Goal: Task Accomplishment & Management: Manage account settings

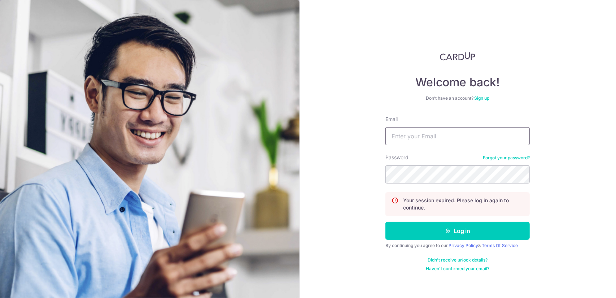
click at [465, 138] on input "Email" at bounding box center [457, 136] width 144 height 18
type input "[EMAIL_ADDRESS][DOMAIN_NAME]"
drag, startPoint x: 481, startPoint y: 137, endPoint x: 371, endPoint y: 145, distance: 109.9
click at [371, 145] on div "Welcome back! Don’t have an account? Sign up Email [EMAIL_ADDRESS][DOMAIN_NAME]…" at bounding box center [457, 149] width 317 height 298
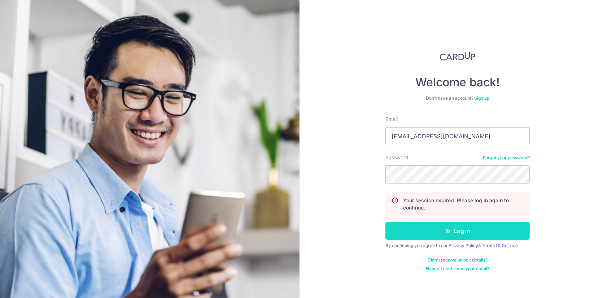
click at [459, 224] on button "Log in" at bounding box center [457, 231] width 144 height 18
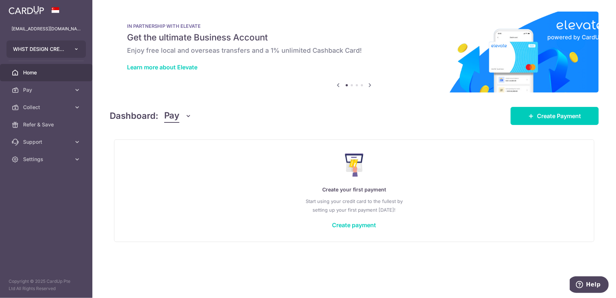
click at [68, 54] on button "WHST DESIGN CREATIVE PTE. LTD." at bounding box center [45, 48] width 79 height 17
click at [76, 48] on icon "button" at bounding box center [77, 49] width 6 height 6
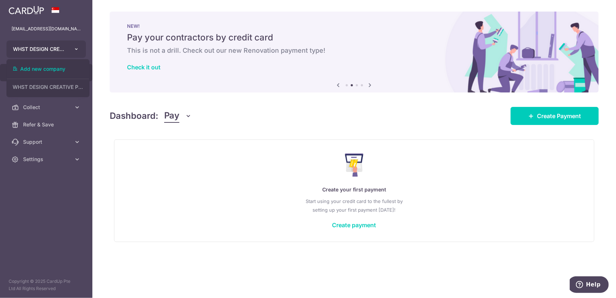
click at [67, 48] on button "WHST DESIGN CREATIVE PTE. LTD." at bounding box center [45, 48] width 79 height 17
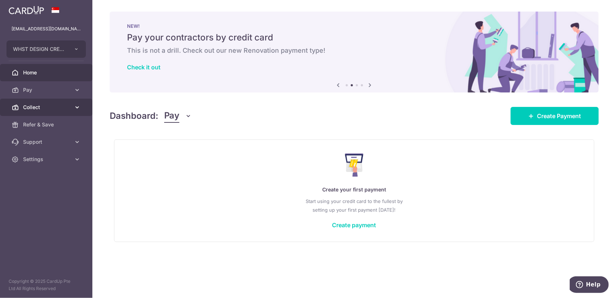
click at [67, 113] on link "Collect" at bounding box center [46, 107] width 92 height 17
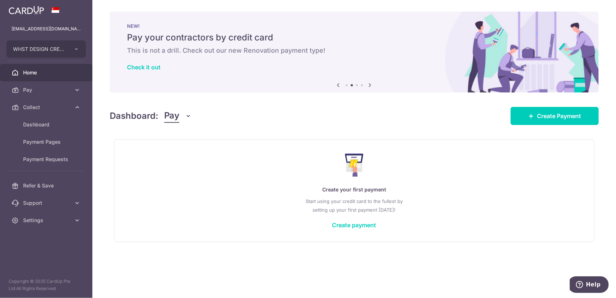
click at [372, 83] on icon at bounding box center [370, 84] width 9 height 9
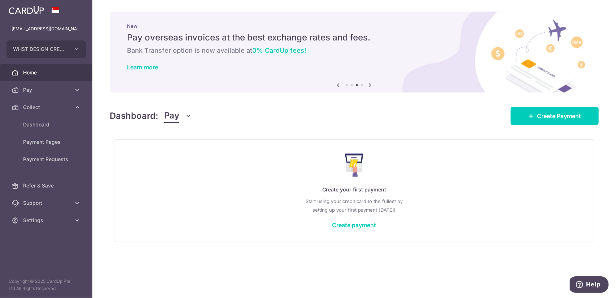
click at [371, 83] on icon at bounding box center [370, 84] width 9 height 9
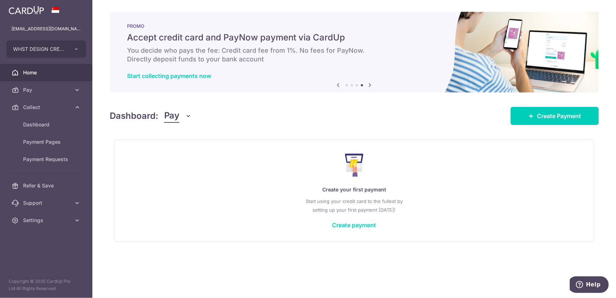
click at [371, 83] on icon at bounding box center [370, 84] width 9 height 9
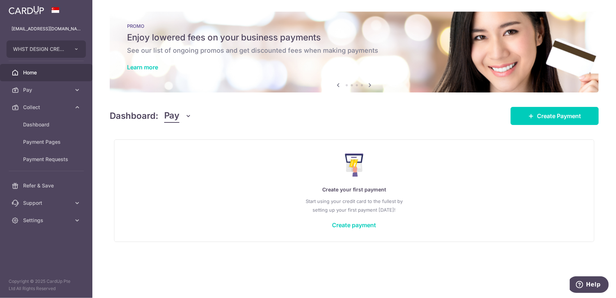
click at [183, 119] on button "Pay" at bounding box center [178, 116] width 28 height 14
click at [187, 153] on link "Collect" at bounding box center [202, 153] width 75 height 17
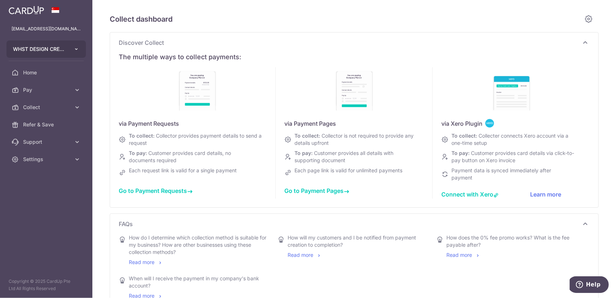
click at [70, 47] on button "WHST DESIGN CREATIVE PTE. LTD." at bounding box center [45, 48] width 79 height 17
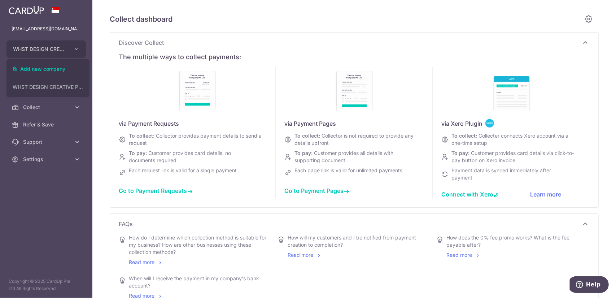
type input "August 2025"
click at [64, 45] on button "WHST DESIGN CREATIVE PTE. LTD. WHST DESIGN CREATIVE PTE. LTD." at bounding box center [45, 48] width 79 height 17
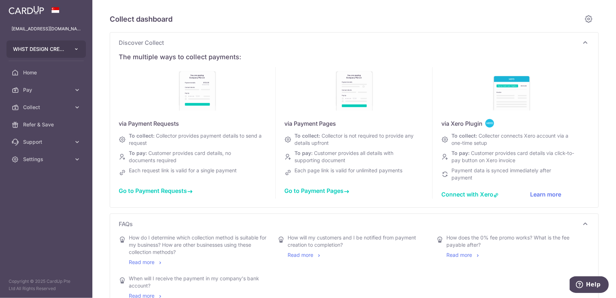
click at [74, 48] on icon "button" at bounding box center [77, 49] width 6 height 6
type input "August 2025"
click at [57, 159] on span "Settings" at bounding box center [47, 159] width 48 height 7
click at [62, 178] on span "Account" at bounding box center [47, 176] width 48 height 7
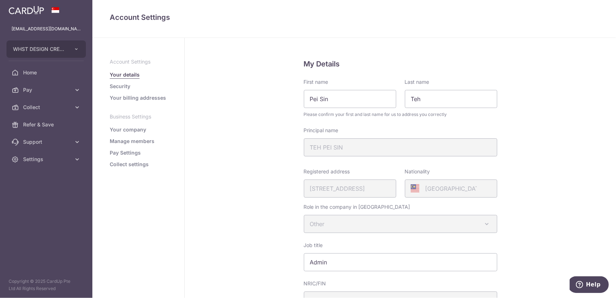
click at [139, 141] on link "Manage members" at bounding box center [132, 140] width 45 height 7
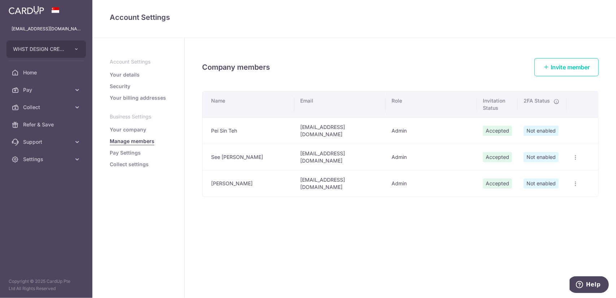
click at [134, 73] on link "Your details" at bounding box center [125, 74] width 30 height 7
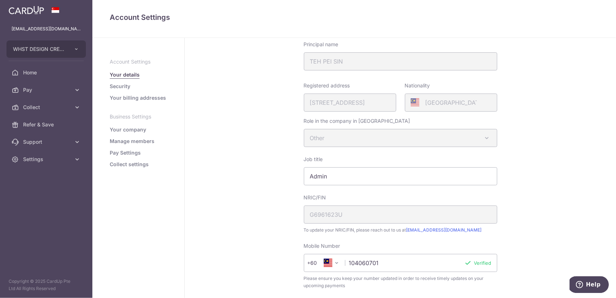
scroll to position [82, 0]
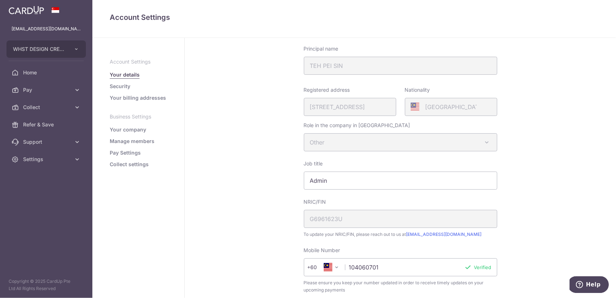
click at [146, 143] on link "Manage members" at bounding box center [132, 140] width 45 height 7
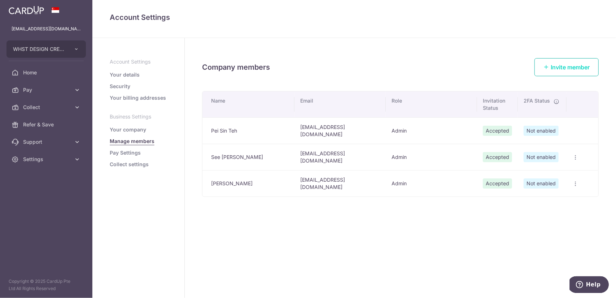
click at [581, 65] on span "Invite member" at bounding box center [570, 67] width 39 height 7
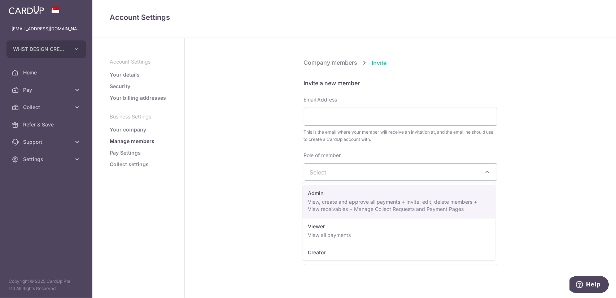
click at [389, 172] on span "Select" at bounding box center [395, 172] width 170 height 8
click at [76, 49] on icon "button" at bounding box center [77, 49] width 6 height 6
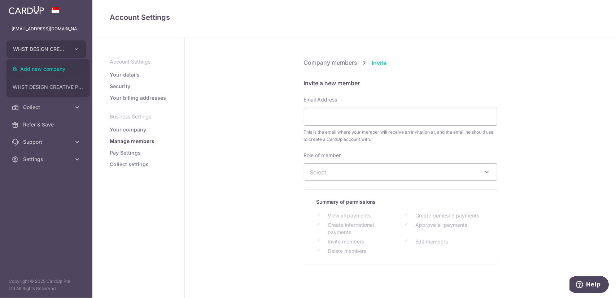
click at [141, 142] on link "Manage members" at bounding box center [132, 140] width 45 height 7
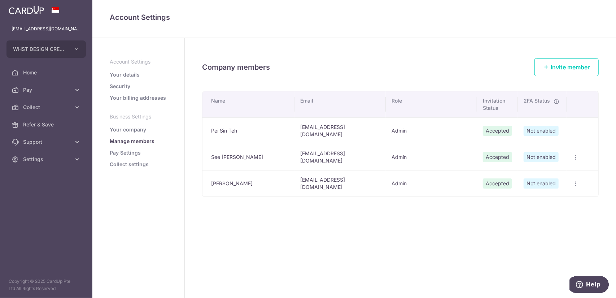
click at [574, 154] on icon "button" at bounding box center [575, 157] width 6 height 6
click at [559, 165] on link "Edit Member" at bounding box center [540, 173] width 75 height 17
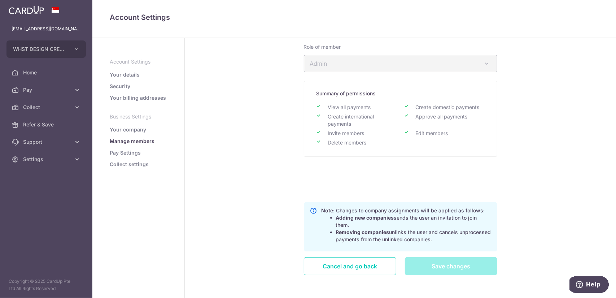
scroll to position [126, 0]
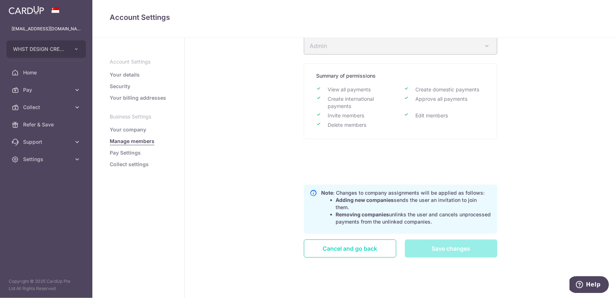
click at [377, 246] on link "Cancel and go back" at bounding box center [350, 248] width 92 height 18
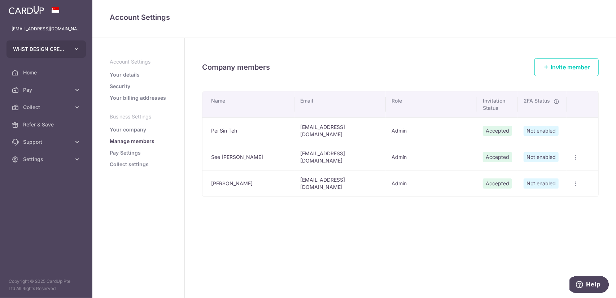
click at [66, 45] on button "WHST DESIGN CREATIVE PTE. LTD." at bounding box center [45, 48] width 79 height 17
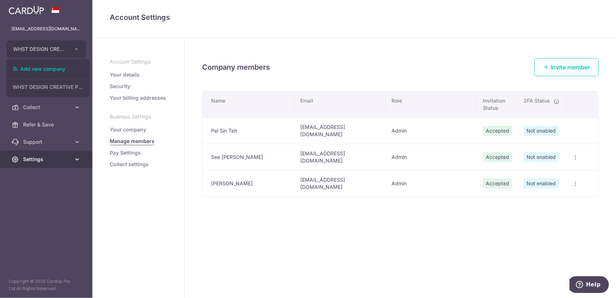
click at [64, 156] on span "Settings" at bounding box center [47, 159] width 48 height 7
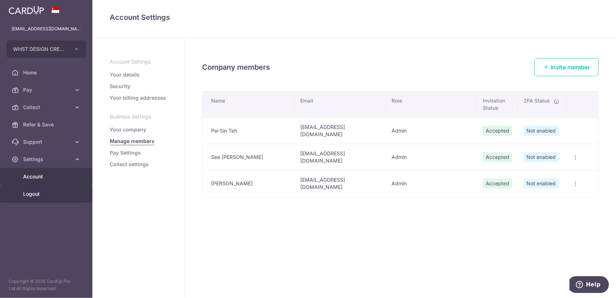
click at [57, 189] on link "Logout" at bounding box center [46, 193] width 92 height 17
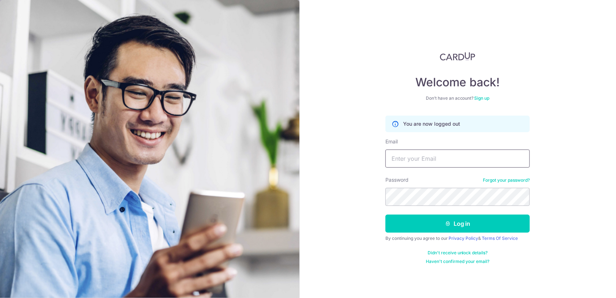
click at [464, 154] on input "Email" at bounding box center [457, 158] width 144 height 18
click at [454, 158] on input "christelle.chong@whsydesign.com.sg" at bounding box center [457, 158] width 144 height 18
type input "christelle.chong@whstdesign.com.sg"
click at [385, 214] on button "Log in" at bounding box center [457, 223] width 144 height 18
